Goal: Navigation & Orientation: Understand site structure

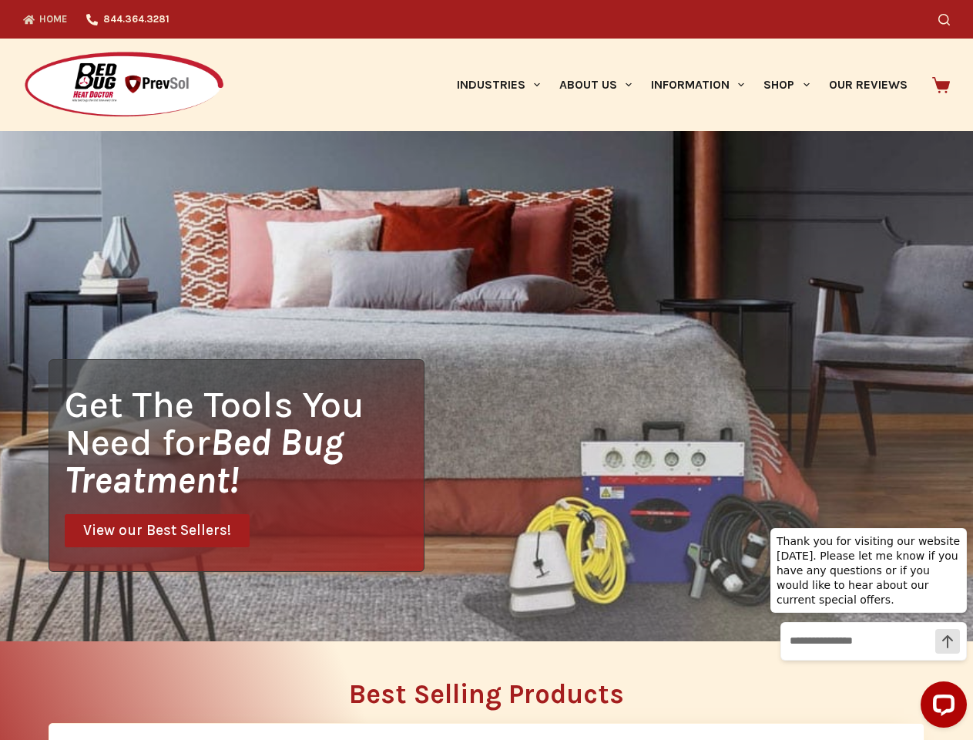
click at [486, 370] on div "Get The Tools You Need for Bed Bug Treatment! View our Best Sellers!" at bounding box center [486, 386] width 973 height 510
click at [950, 19] on icon "Search" at bounding box center [944, 20] width 12 height 12
click at [504, 85] on link "Industries" at bounding box center [498, 85] width 102 height 92
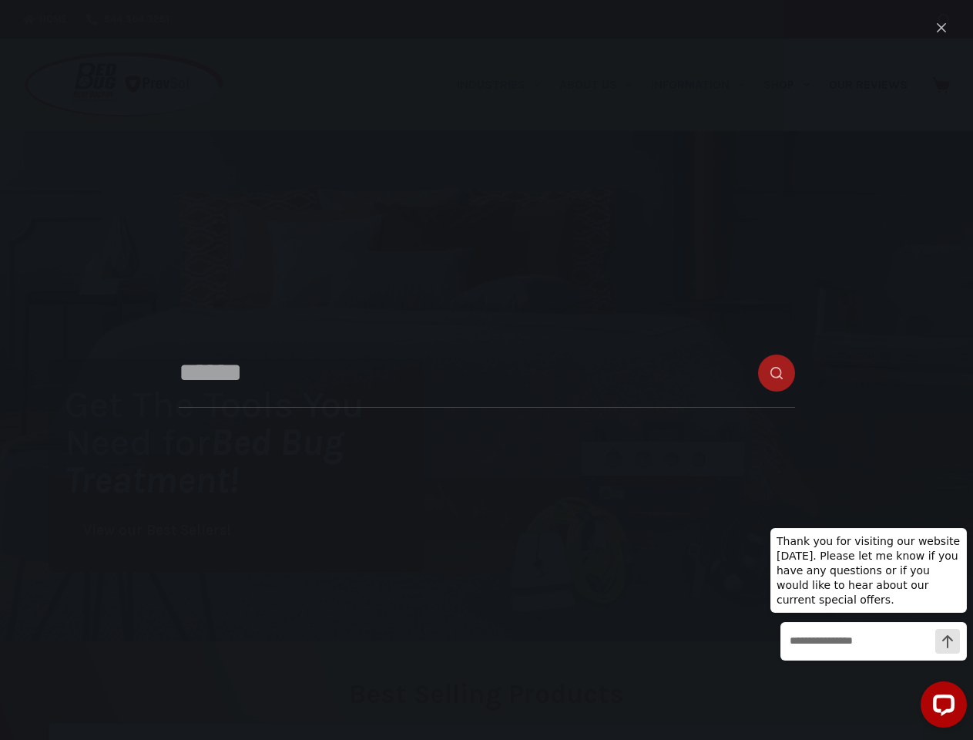
click at [602, 85] on link "About Us" at bounding box center [595, 85] width 92 height 92
click at [704, 85] on link "Information" at bounding box center [698, 85] width 112 height 92
click at [793, 85] on link "Shop" at bounding box center [786, 85] width 65 height 92
